Goal: Ask a question

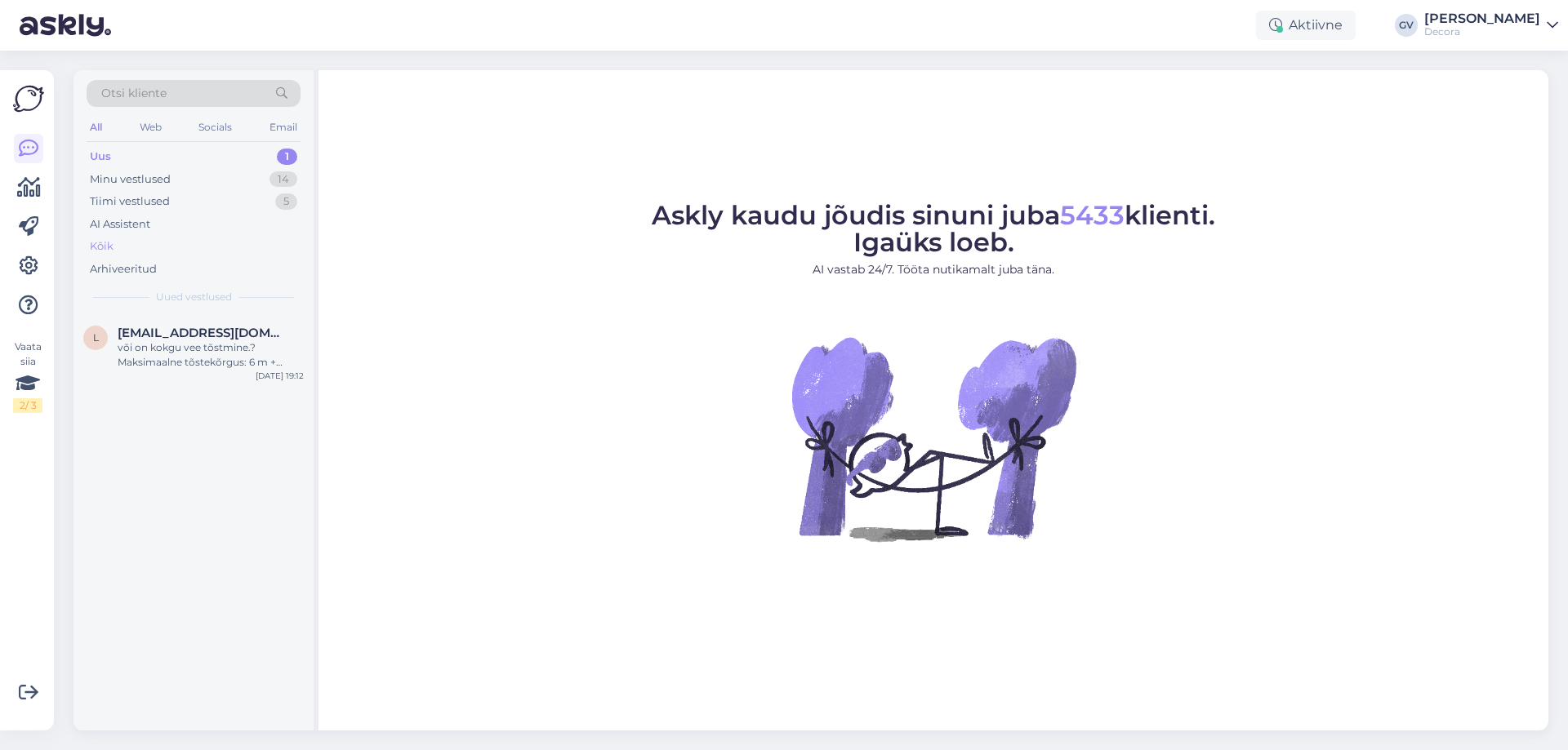
click at [100, 248] on div "Kõik" at bounding box center [101, 246] width 24 height 16
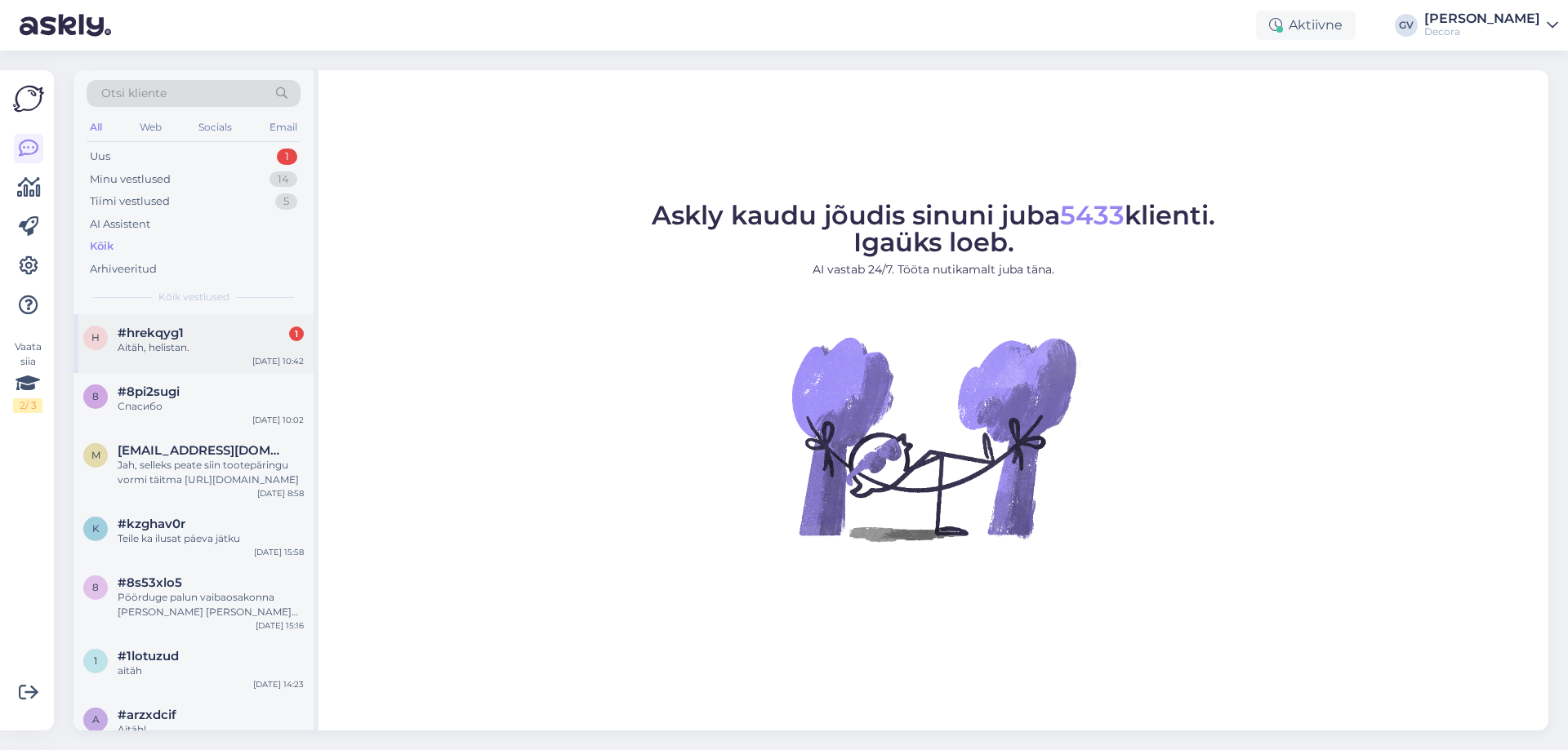
click at [193, 342] on div "Aitäh, helistan." at bounding box center [210, 347] width 186 height 15
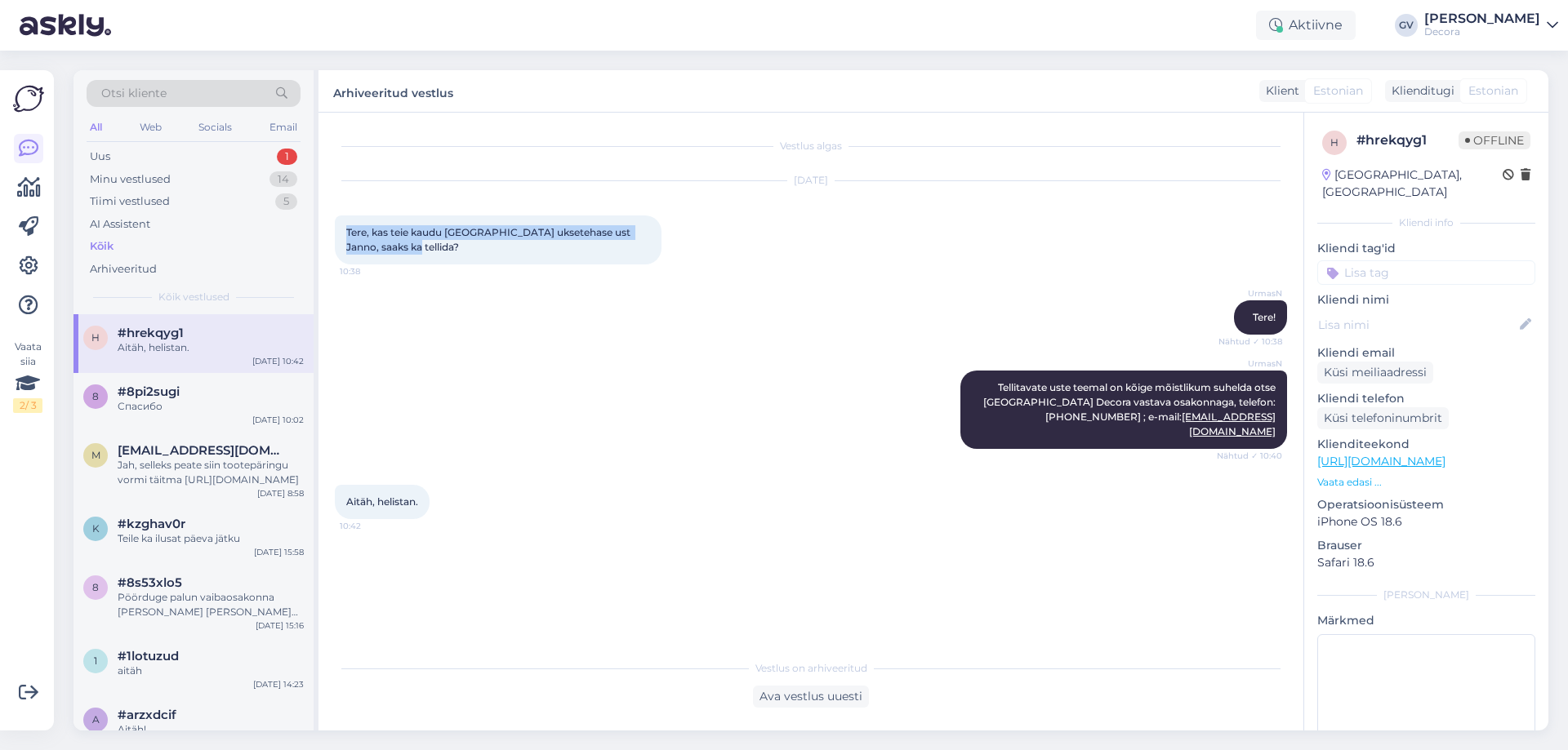
drag, startPoint x: 396, startPoint y: 245, endPoint x: 335, endPoint y: 236, distance: 61.7
click at [335, 236] on div "Tere, kas teie kaudu [GEOGRAPHIC_DATA] uksetehase ust Janno, saaks ka tellida? …" at bounding box center [498, 239] width 326 height 49
copy span "Tere, kas teie kaudu [GEOGRAPHIC_DATA] uksetehase ust Janno, saaks ka tellida?"
click at [540, 467] on div "Aitäh, helistan. 10:42" at bounding box center [811, 501] width 952 height 70
click at [153, 393] on span "#8pi2sugi" at bounding box center [148, 392] width 62 height 15
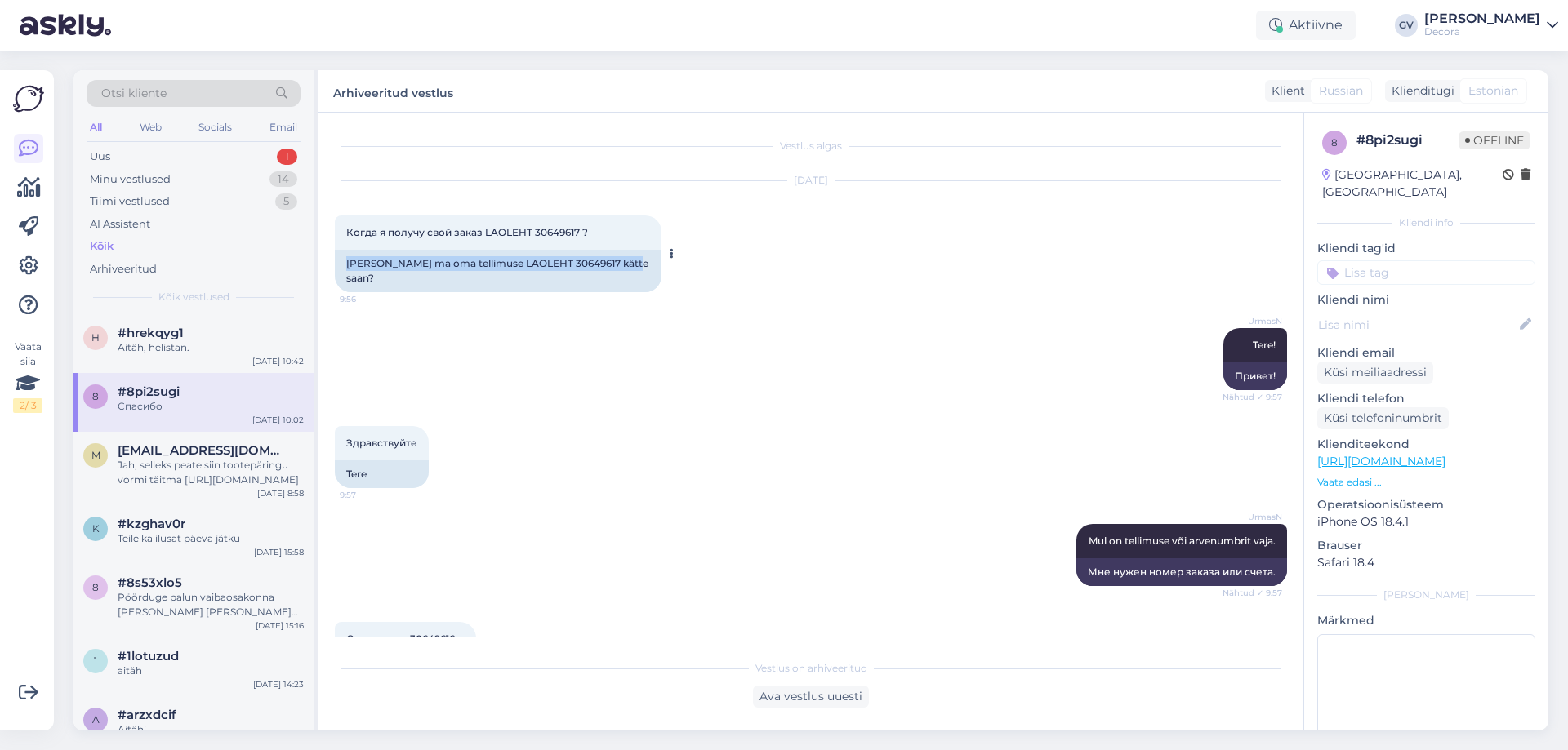
drag, startPoint x: 346, startPoint y: 263, endPoint x: 626, endPoint y: 258, distance: 280.0
click at [626, 258] on div "[PERSON_NAME] ma oma tellimuse LAOLEHT 30649617 kätte saan?" at bounding box center [498, 271] width 326 height 43
copy div "[PERSON_NAME] ma oma tellimuse LAOLEHT 30649617 kätte saan?"
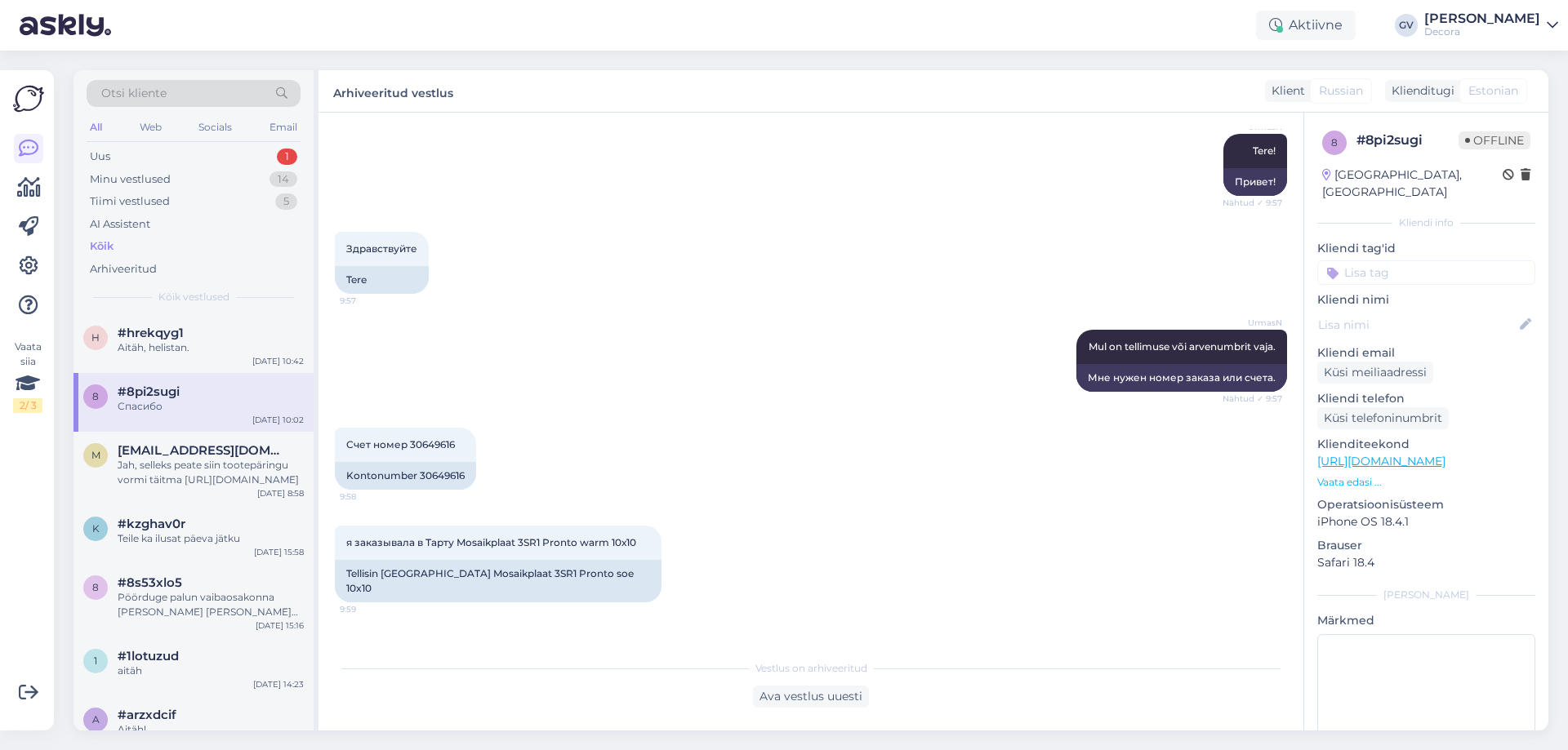
scroll to position [443, 0]
